Goal: Contribute content: Contribute content

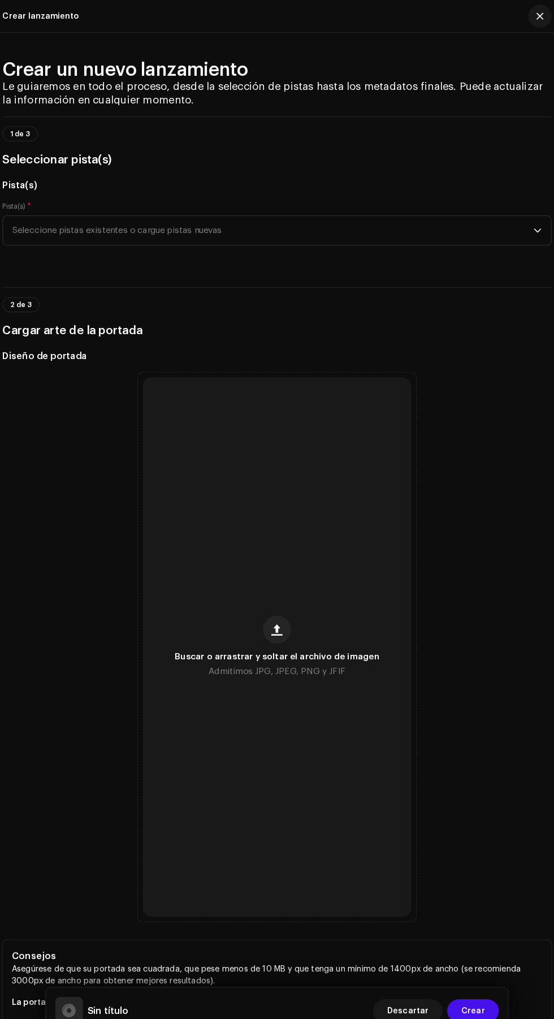
click at [471, 987] on span "Crear" at bounding box center [468, 987] width 23 height 23
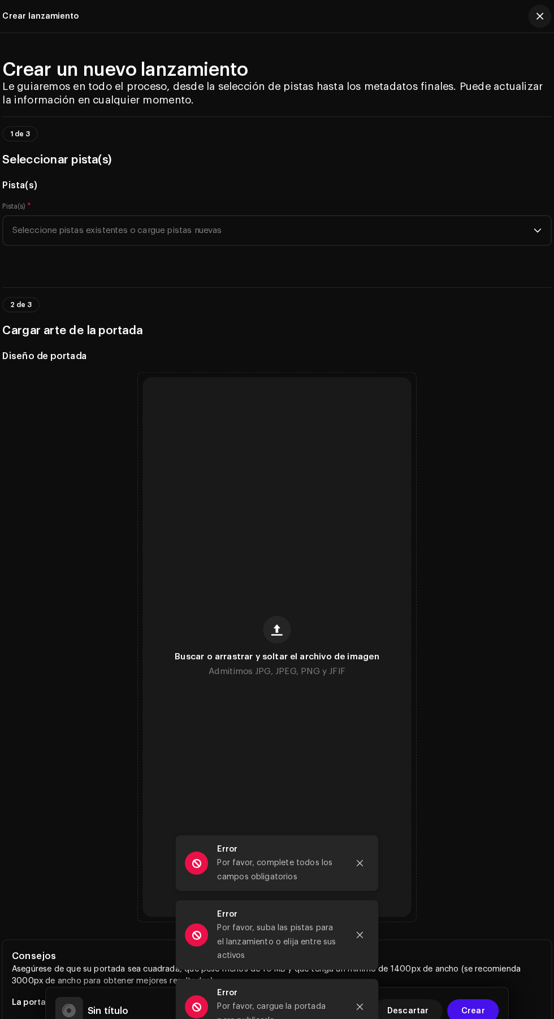
click at [355, 444] on div "Buscar o arrastrar y soltar el archivo de imagen Admitimos JPG, JPEG, PNG y JFIF" at bounding box center [277, 631] width 262 height 527
click at [489, 217] on span "Seleccione pistas existentes o cargue pistas nuevas" at bounding box center [273, 225] width 509 height 28
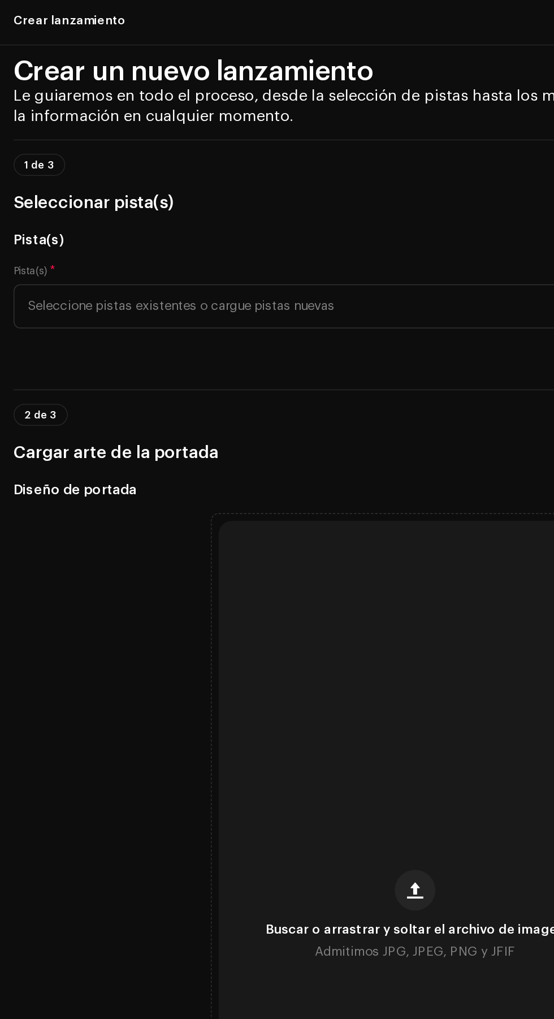
scroll to position [18, 0]
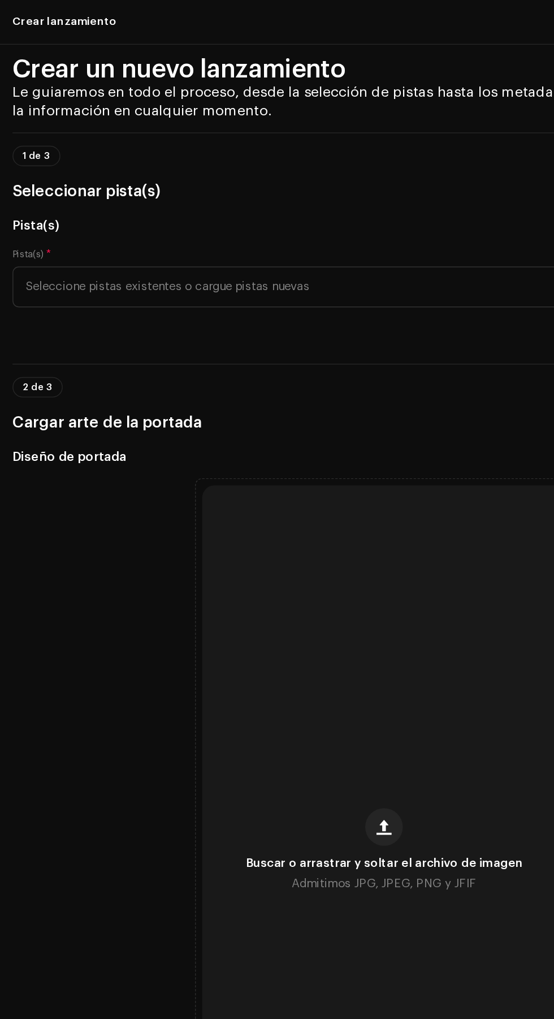
click at [280, 198] on span "Seleccione pistas existentes o cargue pistas nuevas" at bounding box center [273, 207] width 509 height 28
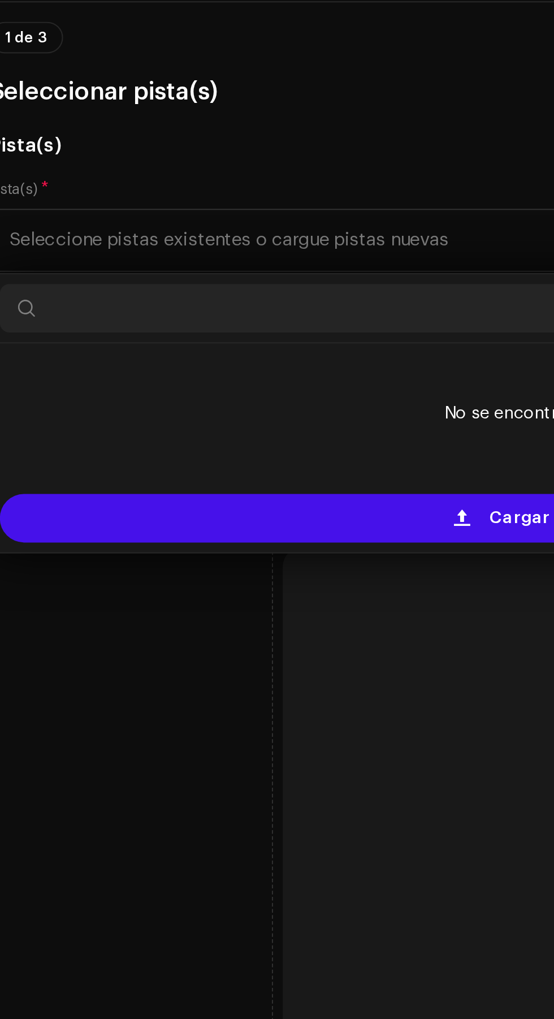
click at [169, 342] on div "Cargar nuevas pistas" at bounding box center [277, 336] width 526 height 23
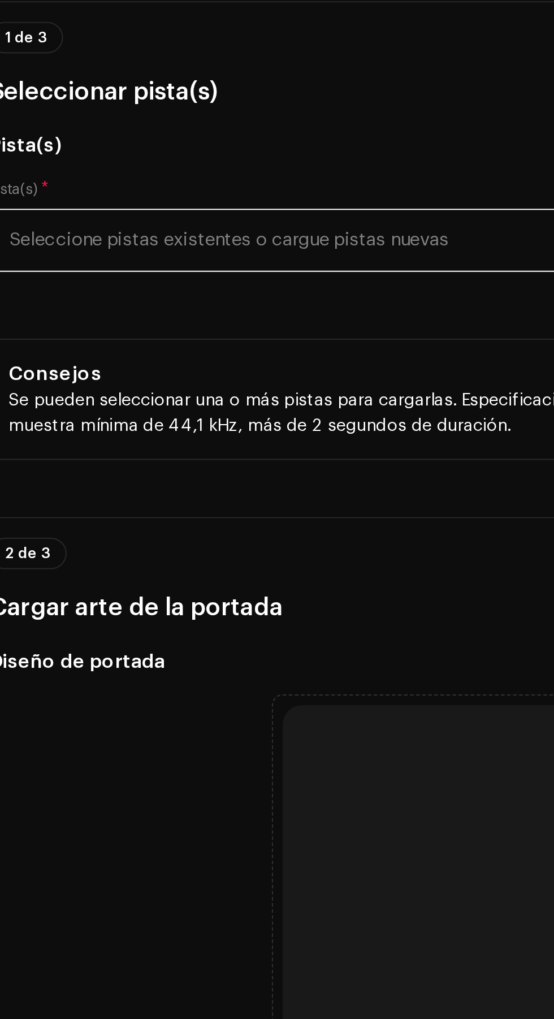
click at [198, 218] on span "Seleccione pistas existentes o cargue pistas nuevas" at bounding box center [273, 207] width 509 height 28
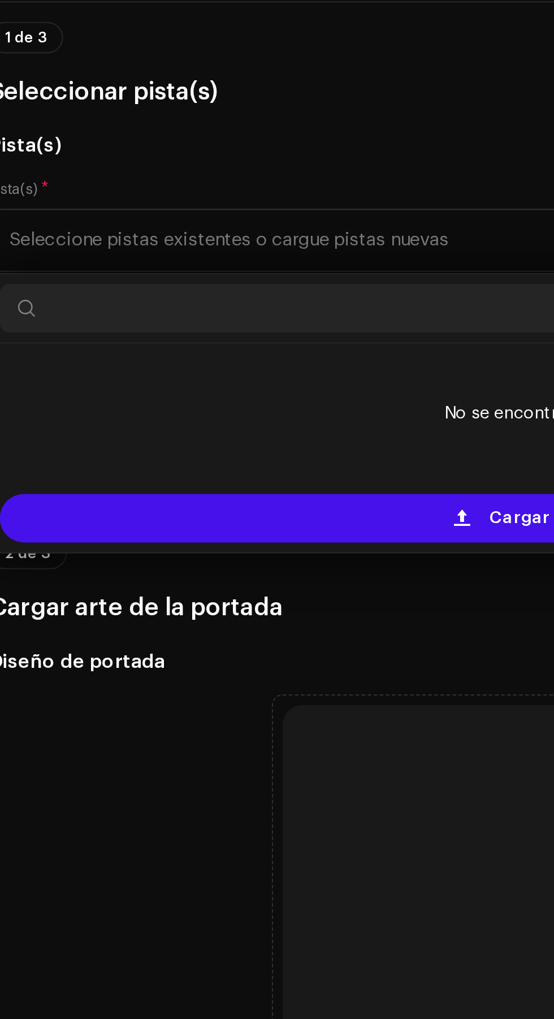
click at [148, 343] on div "Cargar nuevas pistas" at bounding box center [277, 336] width 526 height 23
